Goal: Task Accomplishment & Management: Manage account settings

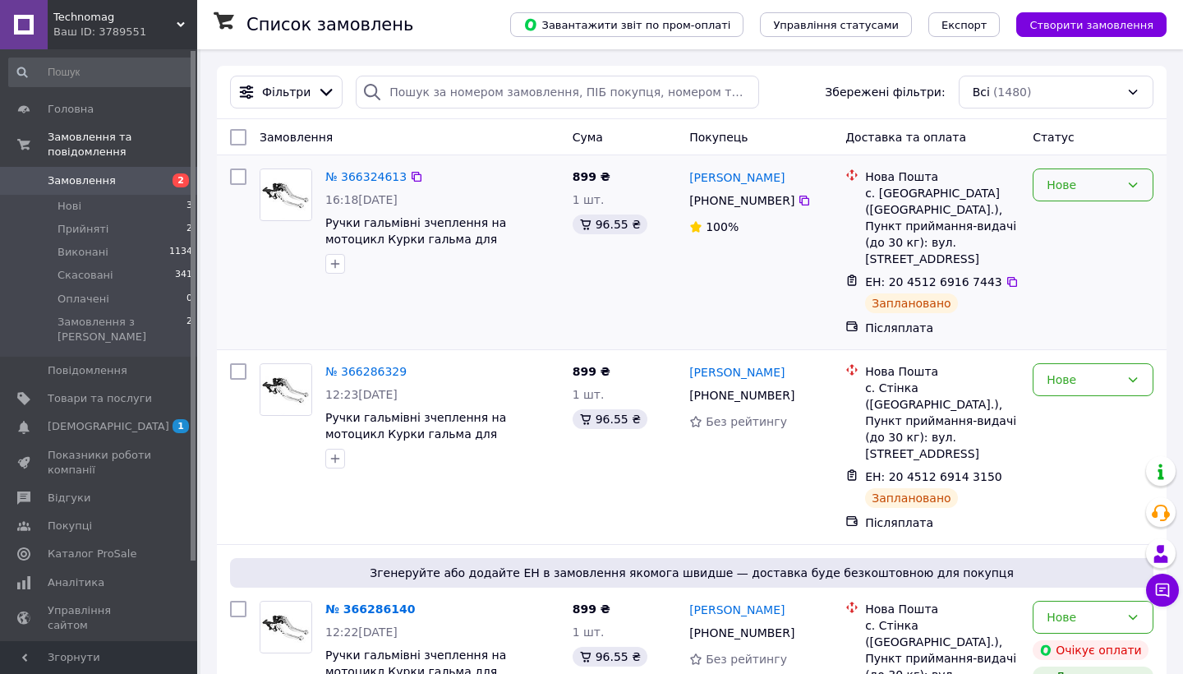
click at [1136, 181] on icon at bounding box center [1133, 184] width 13 height 13
click at [85, 419] on span "[DEMOGRAPHIC_DATA]" at bounding box center [109, 426] width 122 height 15
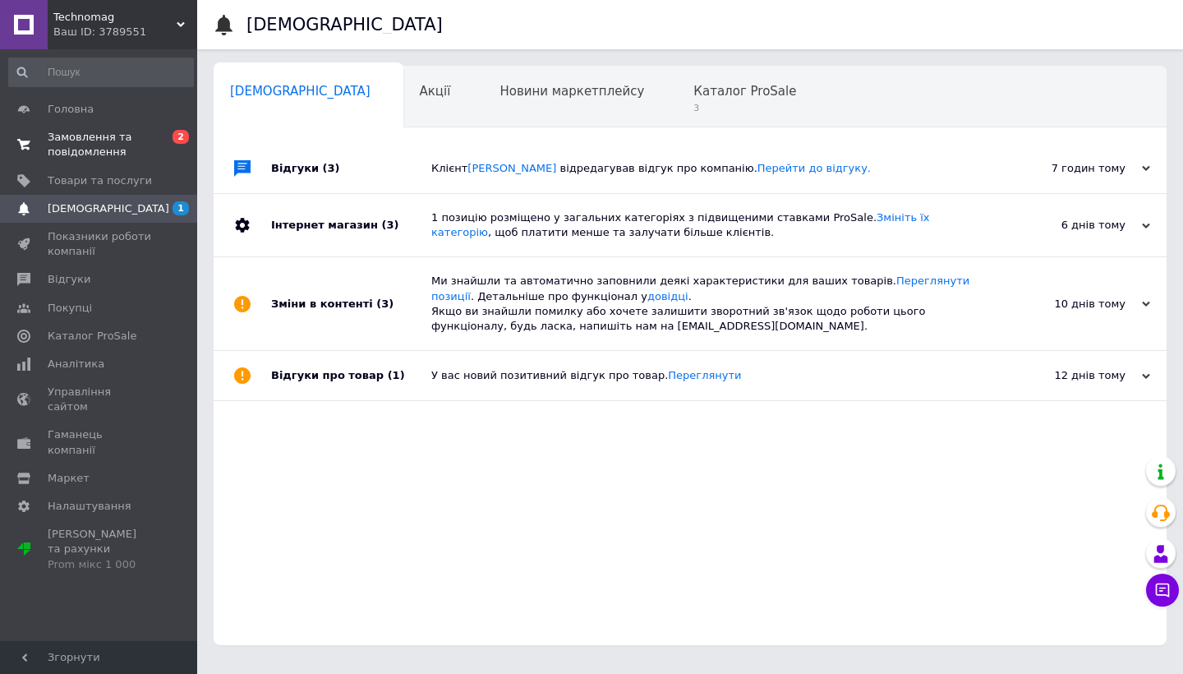
click at [58, 139] on span "Замовлення та повідомлення" at bounding box center [100, 145] width 104 height 30
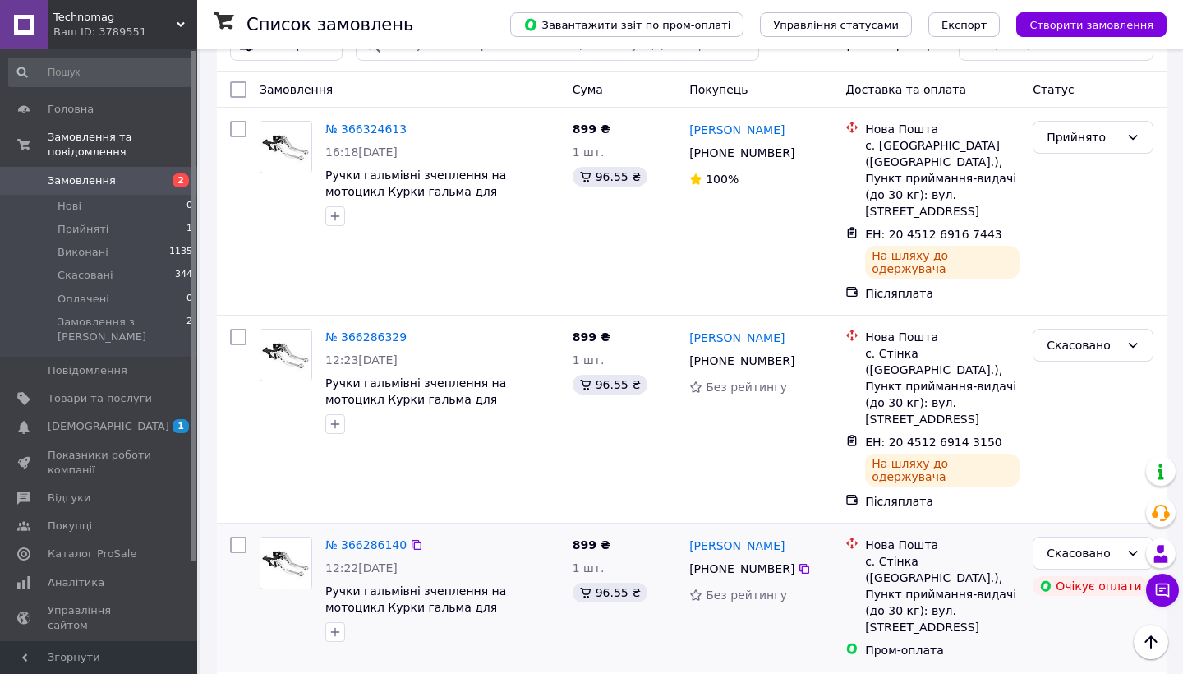
scroll to position [25, 0]
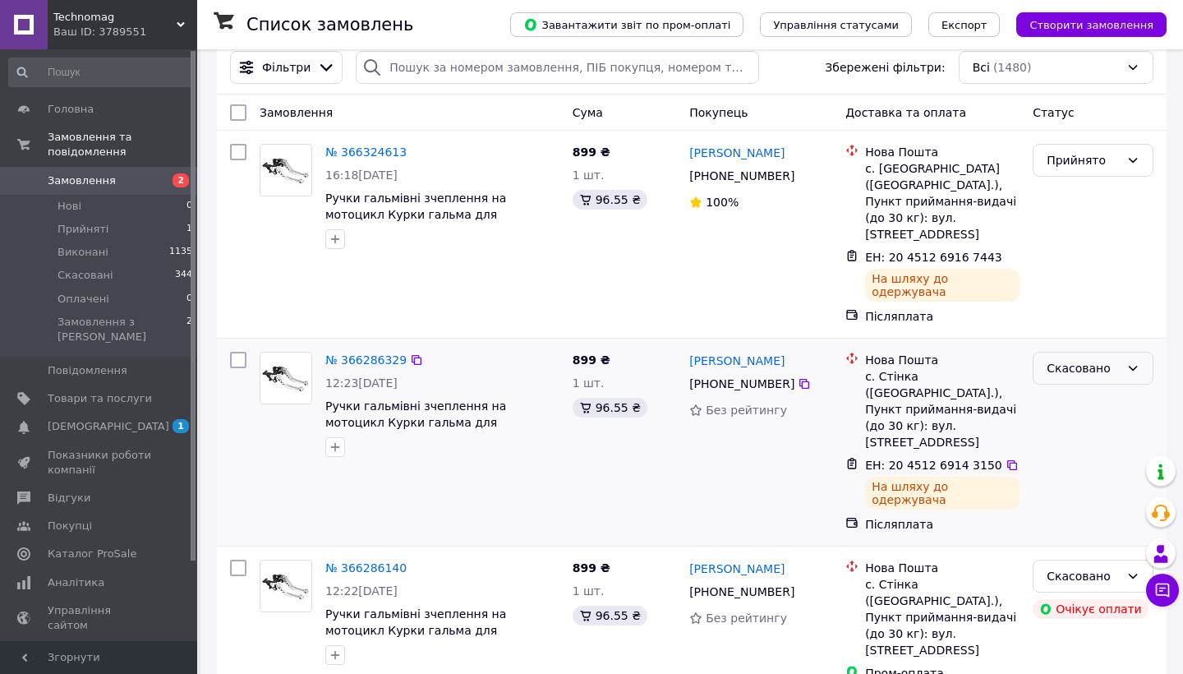
click at [1131, 362] on icon at bounding box center [1133, 368] width 13 height 13
click at [1072, 376] on li "Прийнято" at bounding box center [1093, 374] width 119 height 30
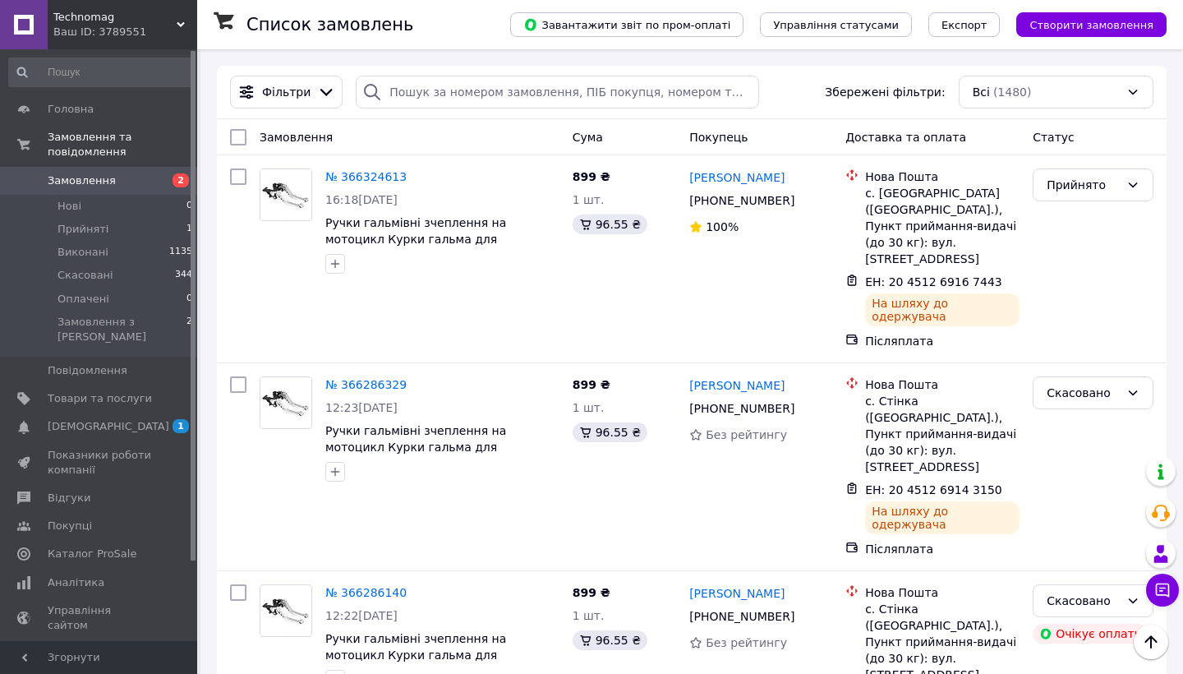
scroll to position [0, 0]
click at [79, 419] on span "[DEMOGRAPHIC_DATA]" at bounding box center [109, 426] width 122 height 15
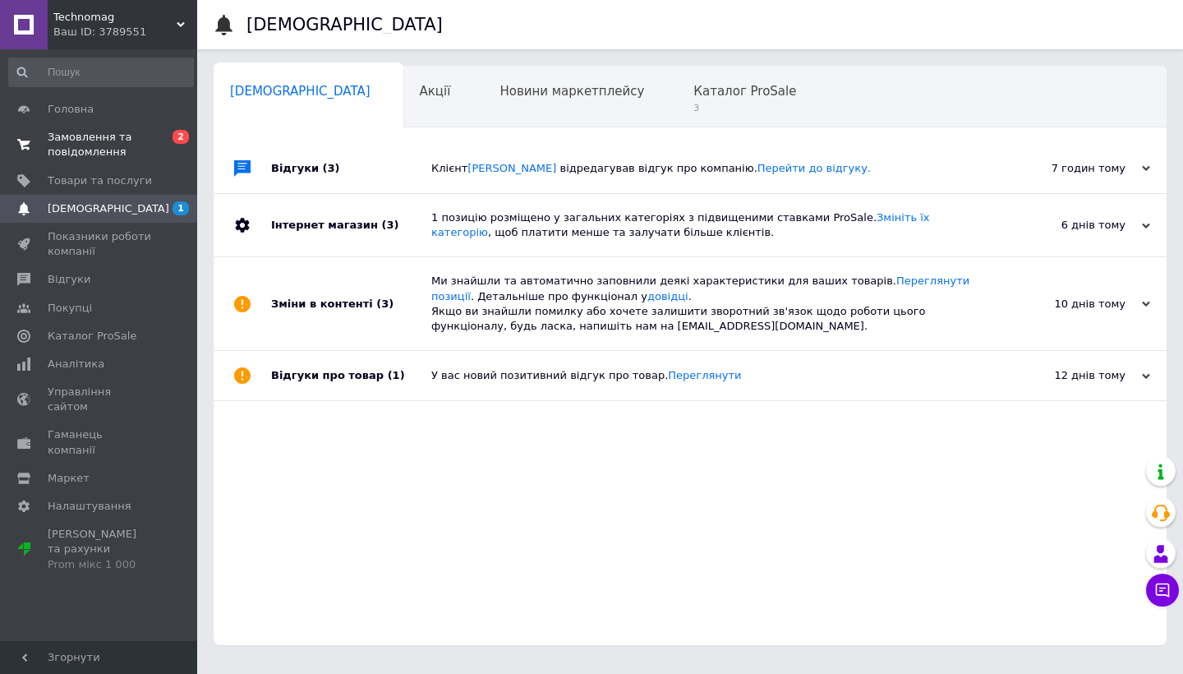
click at [89, 136] on span "Замовлення та повідомлення" at bounding box center [100, 145] width 104 height 30
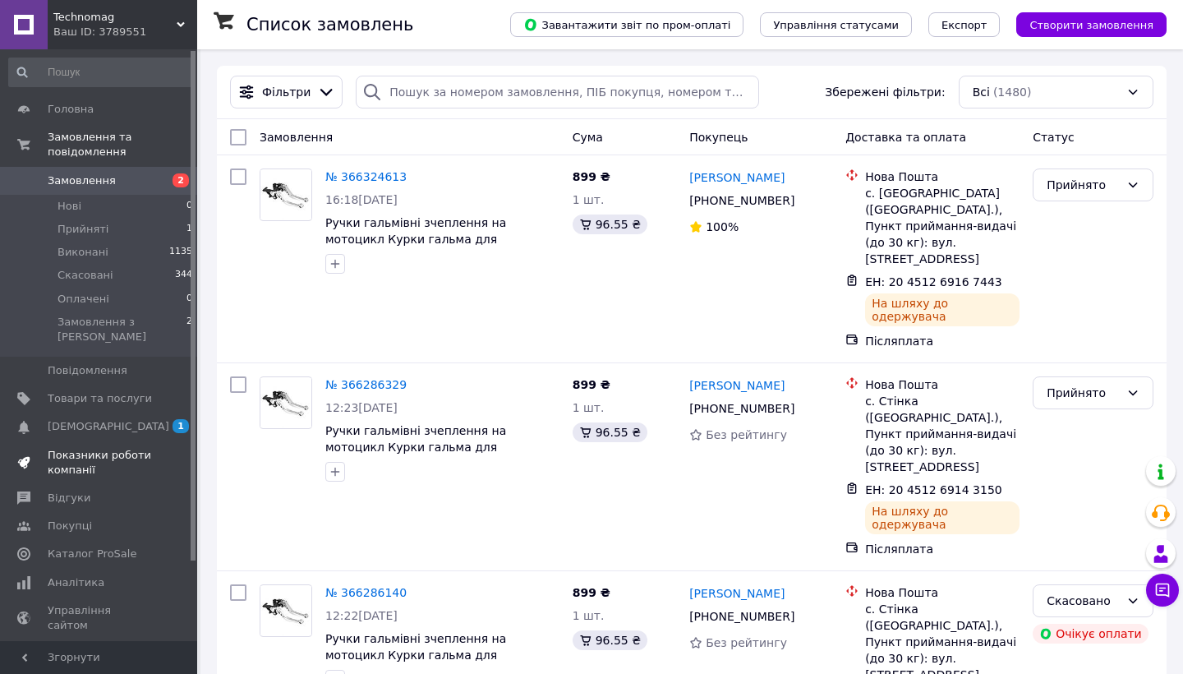
click at [74, 448] on span "Показники роботи компанії" at bounding box center [100, 463] width 104 height 30
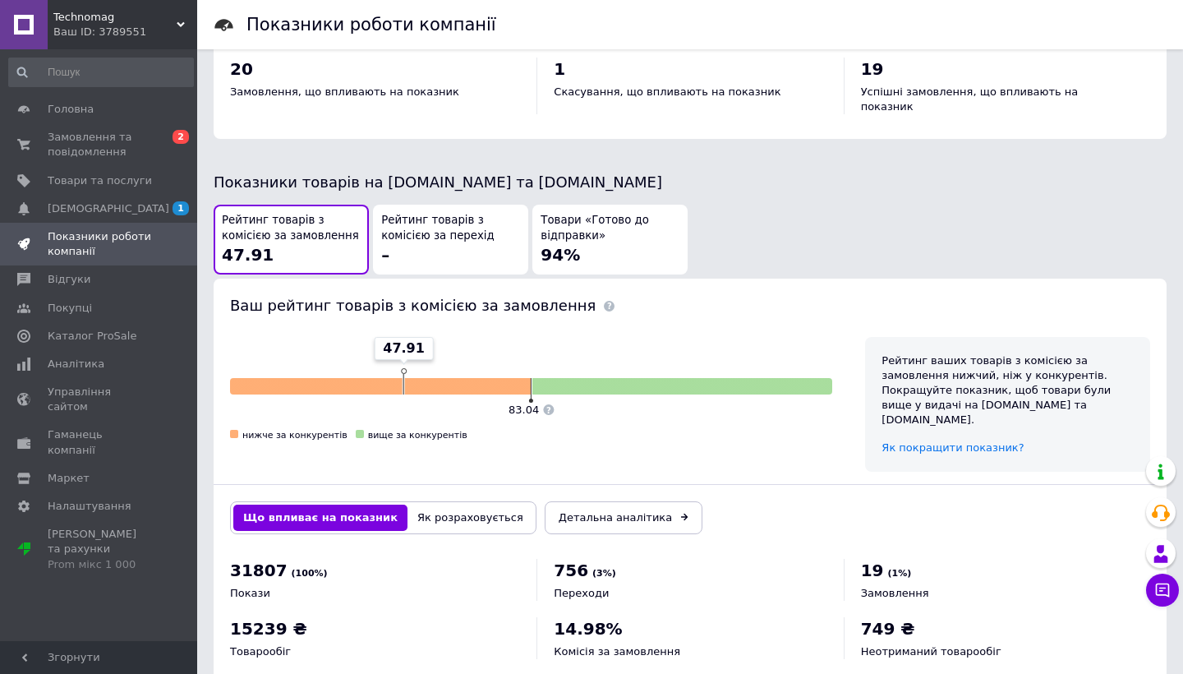
scroll to position [782, 0]
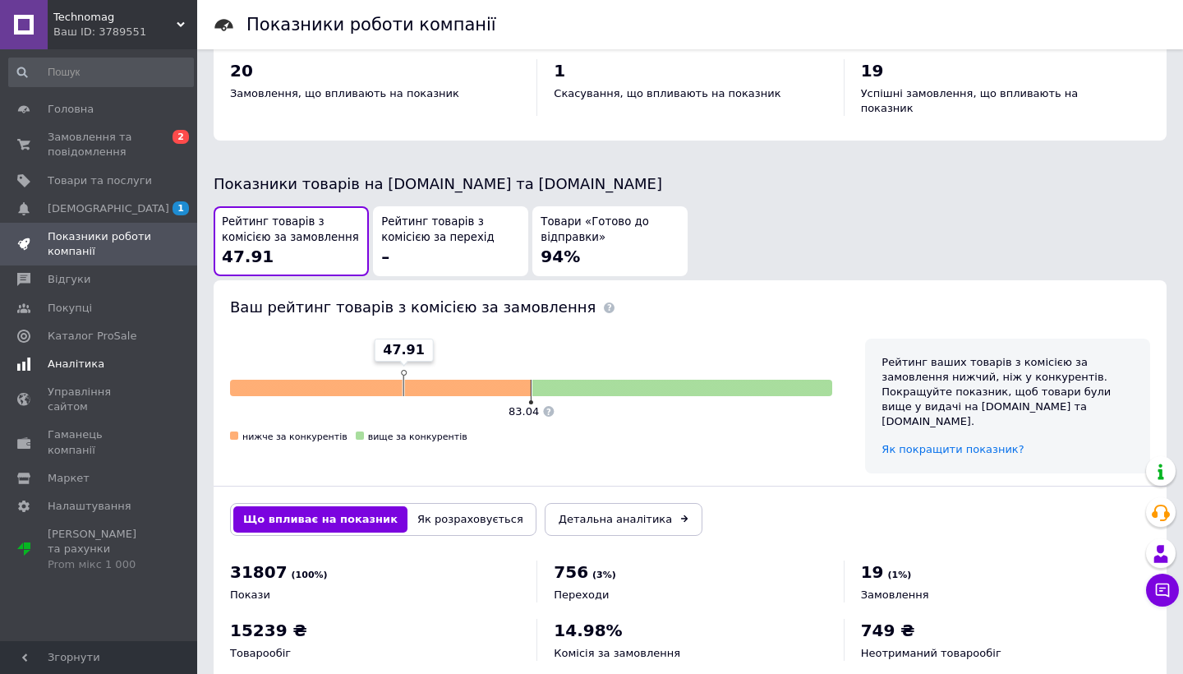
click at [65, 363] on span "Аналітика" at bounding box center [76, 364] width 57 height 15
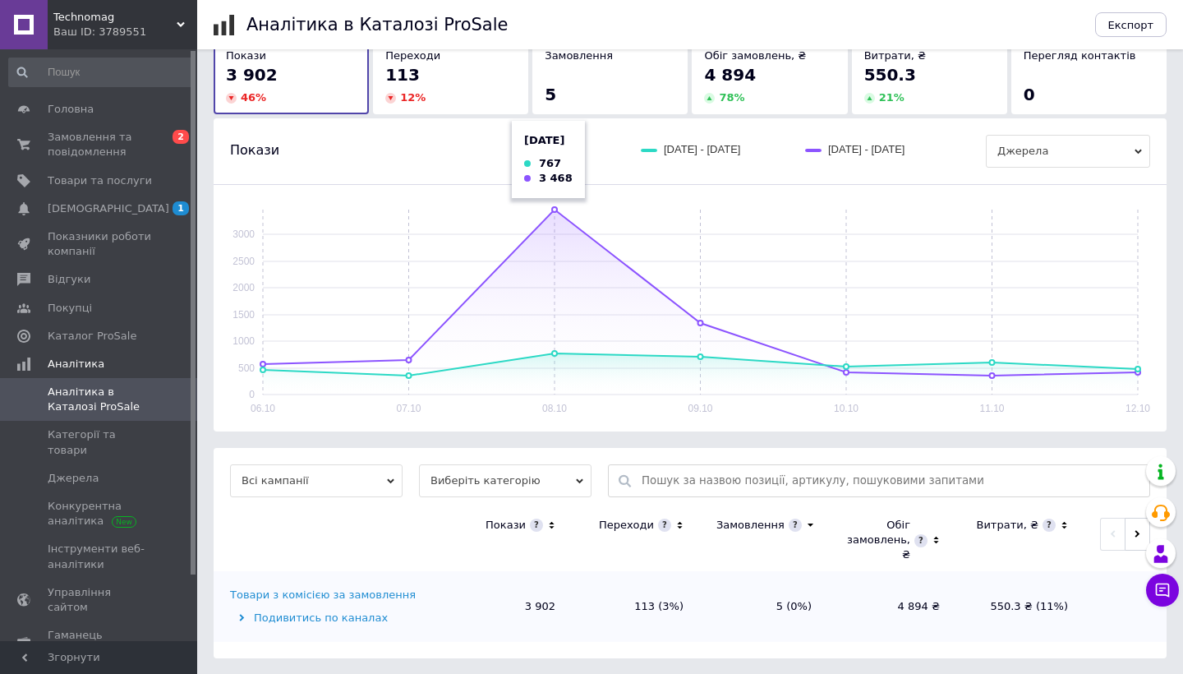
scroll to position [107, 0]
click at [76, 248] on span "Показники роботи компанії" at bounding box center [100, 244] width 104 height 30
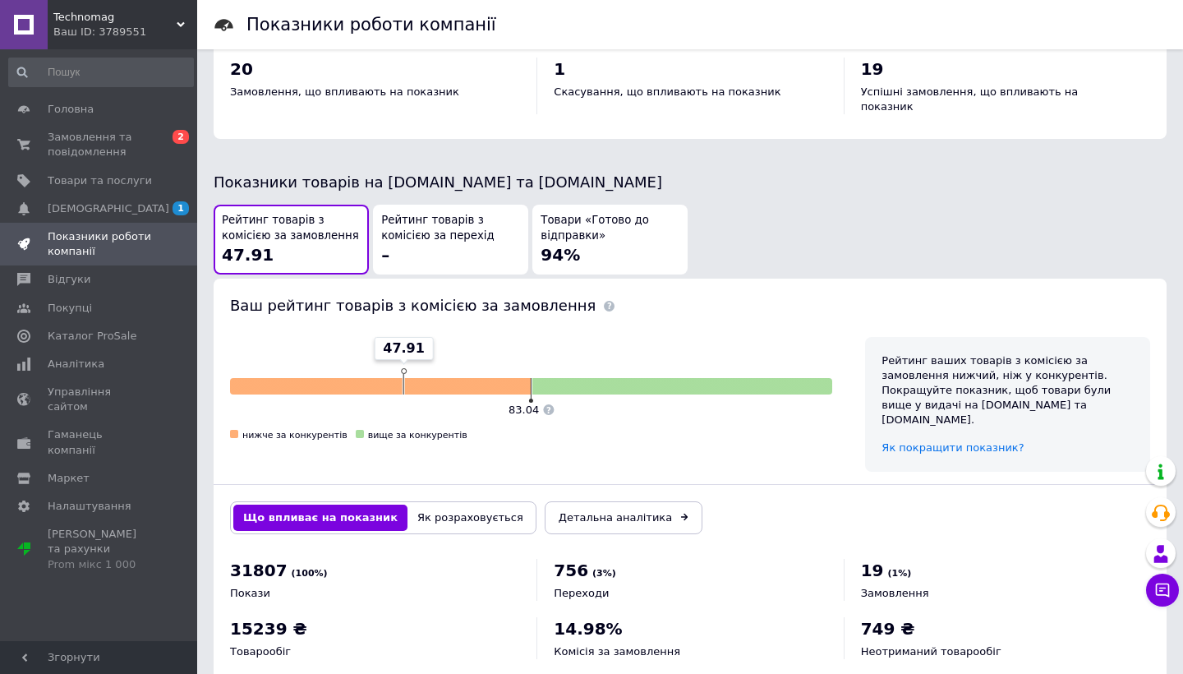
scroll to position [782, 0]
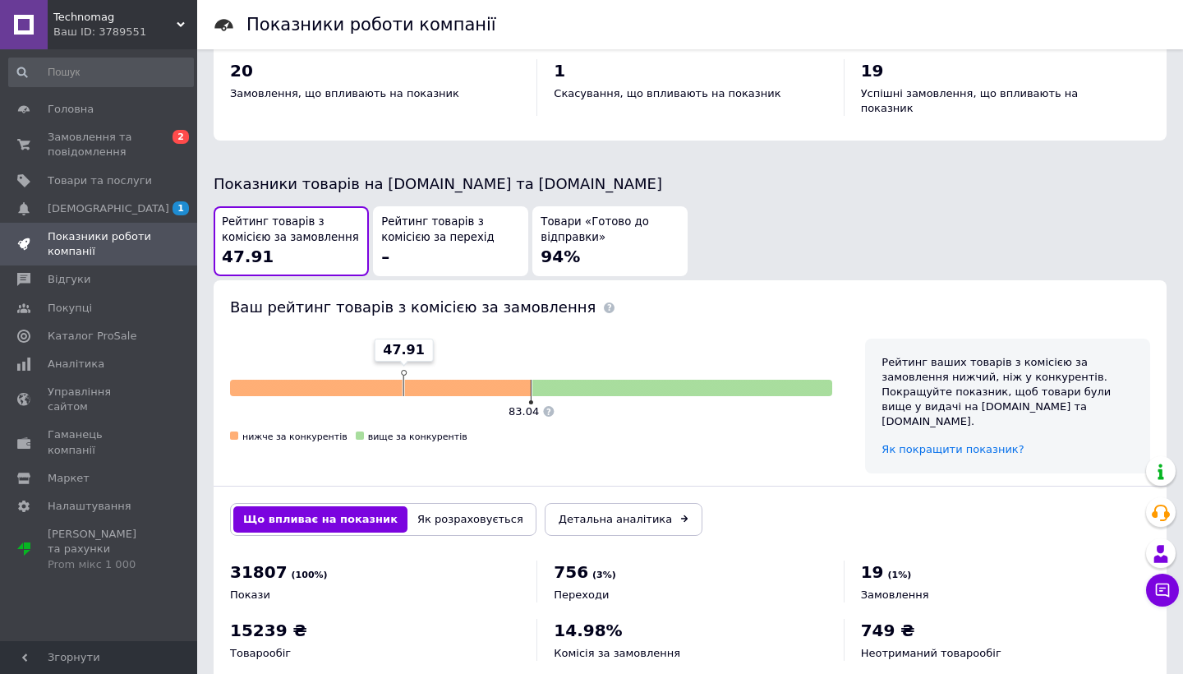
drag, startPoint x: 433, startPoint y: 500, endPoint x: 437, endPoint y: 487, distance: 13.0
click at [433, 494] on div "Що впливає на показник Як розраховується Детальна аналітика" at bounding box center [690, 519] width 953 height 66
click at [437, 506] on button "Як розраховується" at bounding box center [471, 519] width 126 height 26
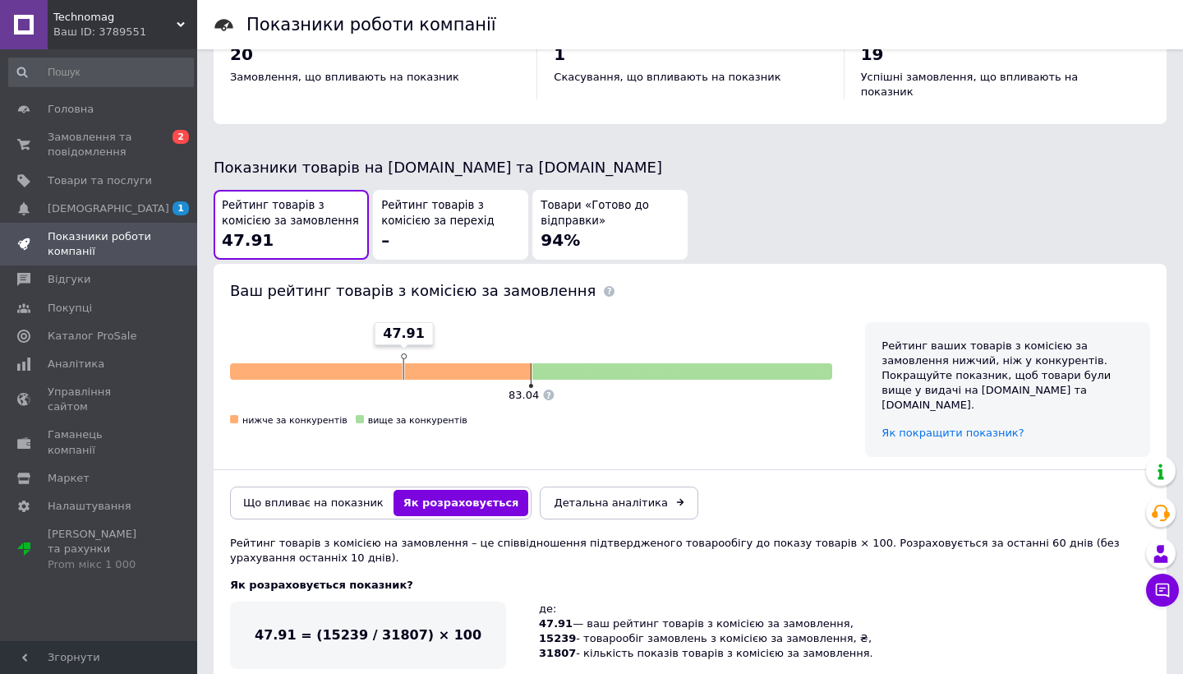
scroll to position [798, 0]
click at [105, 150] on span "Замовлення та повідомлення" at bounding box center [100, 145] width 104 height 30
